Goal: Transaction & Acquisition: Obtain resource

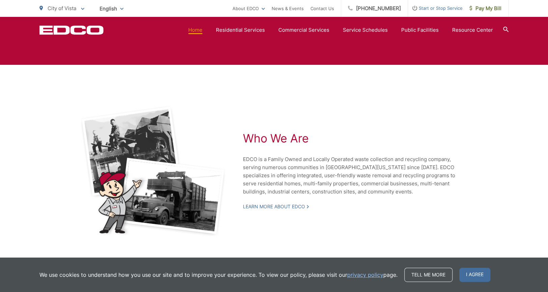
scroll to position [1511, 0]
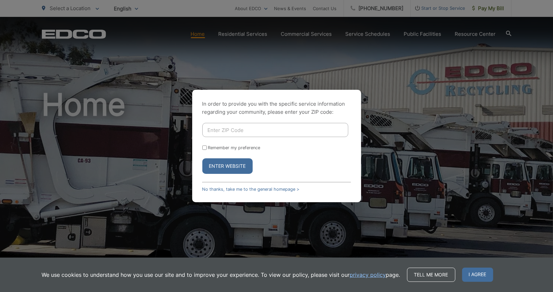
click at [215, 123] on input "Enter ZIP Code" at bounding box center [275, 130] width 146 height 14
type input "92081"
click at [228, 167] on button "Enter Website" at bounding box center [227, 166] width 50 height 16
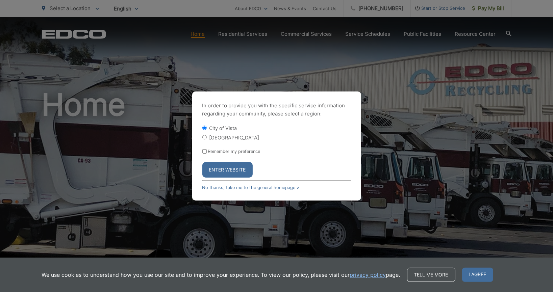
click at [239, 178] on button "Enter Website" at bounding box center [227, 170] width 50 height 16
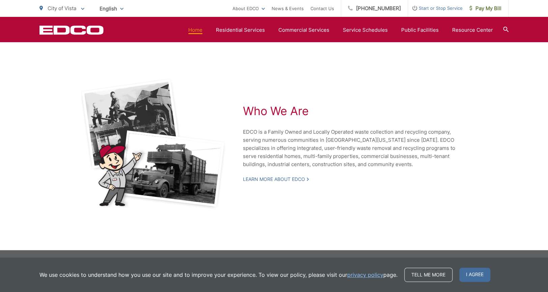
scroll to position [1511, 0]
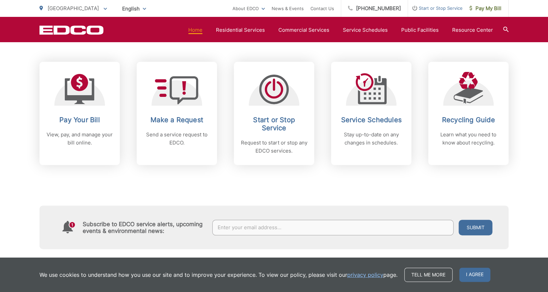
scroll to position [276, 0]
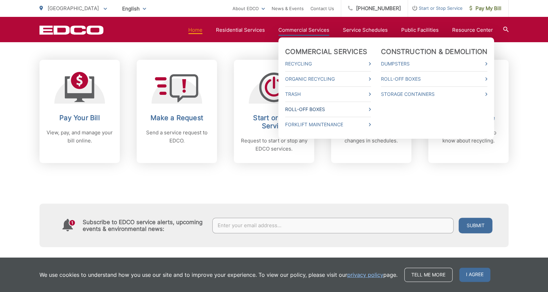
click at [307, 108] on link "Roll-Off Boxes" at bounding box center [328, 109] width 86 height 8
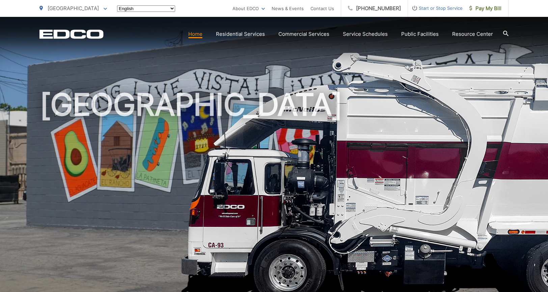
scroll to position [276, 0]
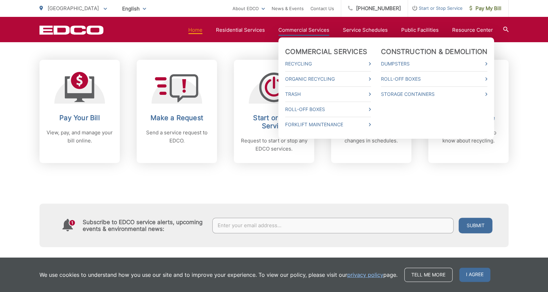
drag, startPoint x: 301, startPoint y: 122, endPoint x: 298, endPoint y: 28, distance: 94.5
click at [298, 28] on link "Commercial Services" at bounding box center [303, 30] width 51 height 8
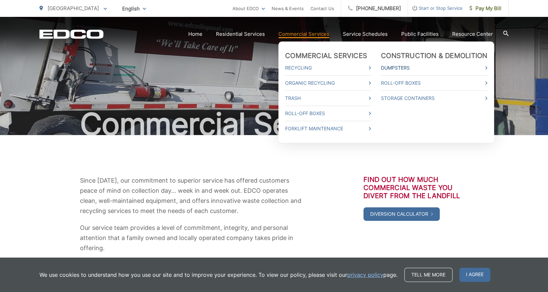
click at [393, 67] on link "Dumpsters" at bounding box center [434, 68] width 106 height 8
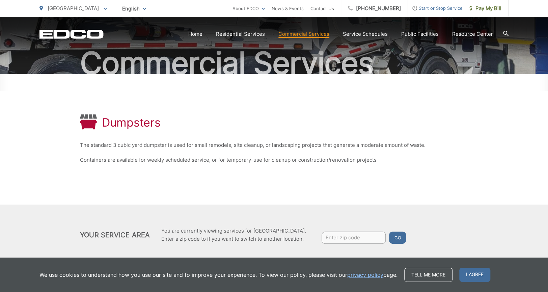
scroll to position [77, 0]
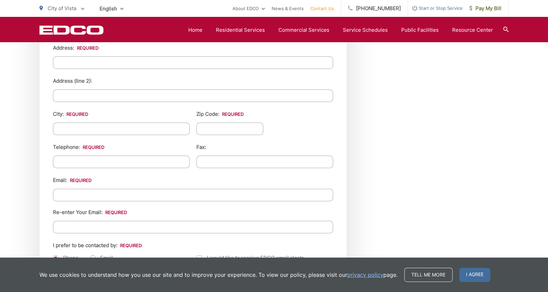
scroll to position [828, 0]
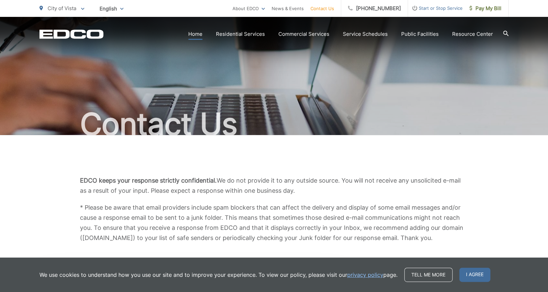
click at [197, 34] on link "Home" at bounding box center [195, 34] width 14 height 8
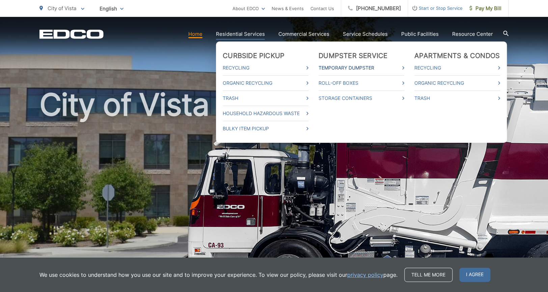
click at [352, 68] on link "Temporary Dumpster" at bounding box center [362, 68] width 86 height 8
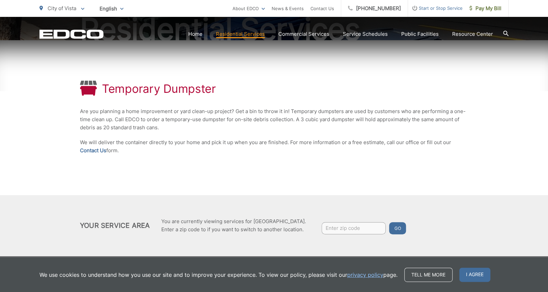
scroll to position [101, 0]
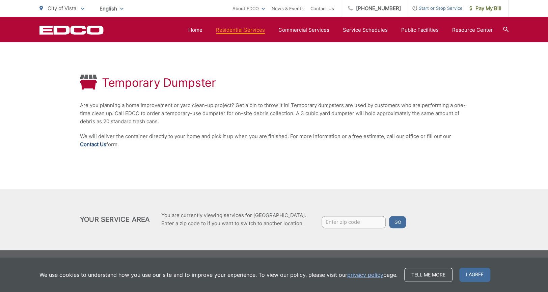
click at [88, 143] on link "Contact Us" at bounding box center [93, 144] width 26 height 8
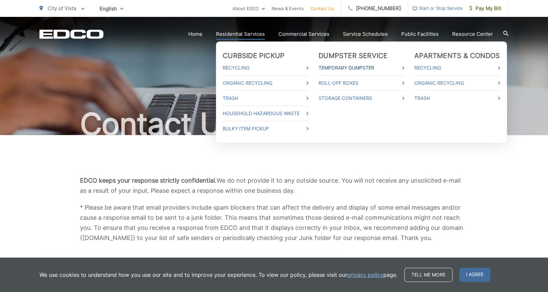
click at [358, 66] on link "Temporary Dumpster" at bounding box center [362, 68] width 86 height 8
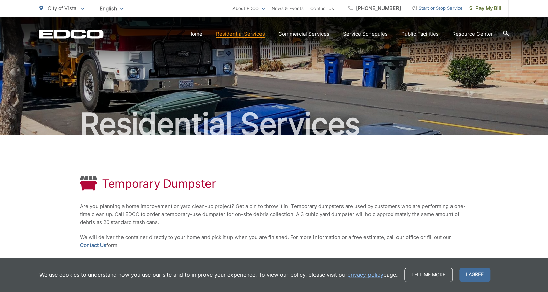
scroll to position [101, 0]
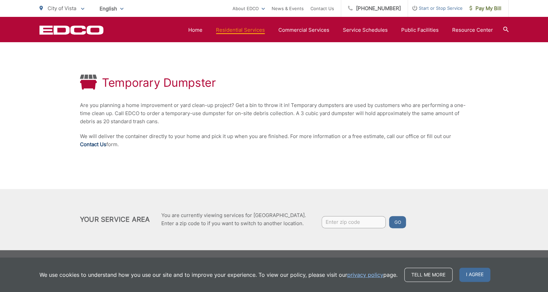
click at [99, 143] on link "Contact Us" at bounding box center [93, 144] width 26 height 8
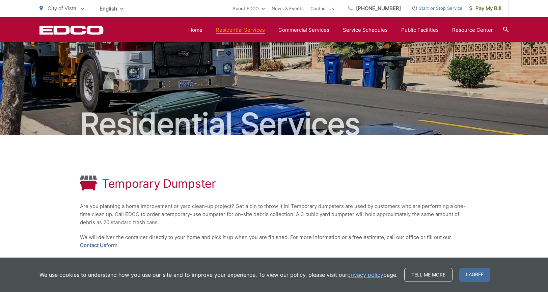
scroll to position [101, 0]
